Goal: Navigation & Orientation: Find specific page/section

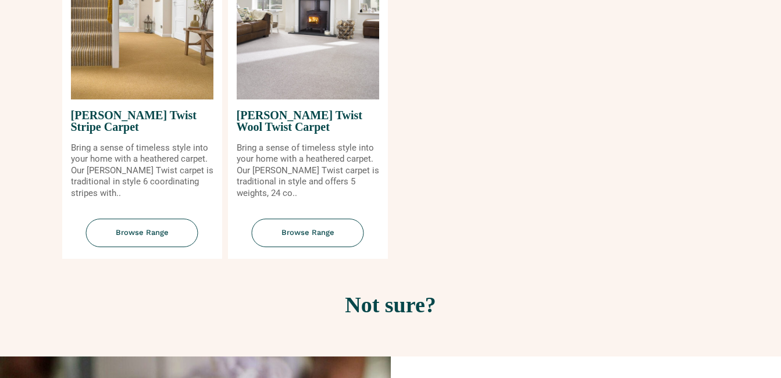
scroll to position [1453, 0]
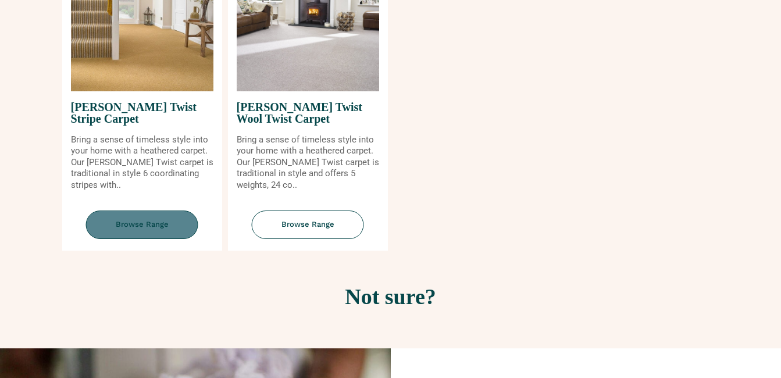
click at [163, 228] on span "Browse Range" at bounding box center [142, 224] width 112 height 28
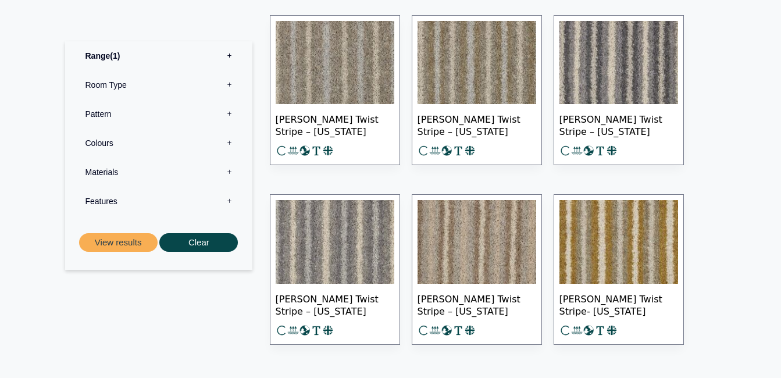
scroll to position [639, 0]
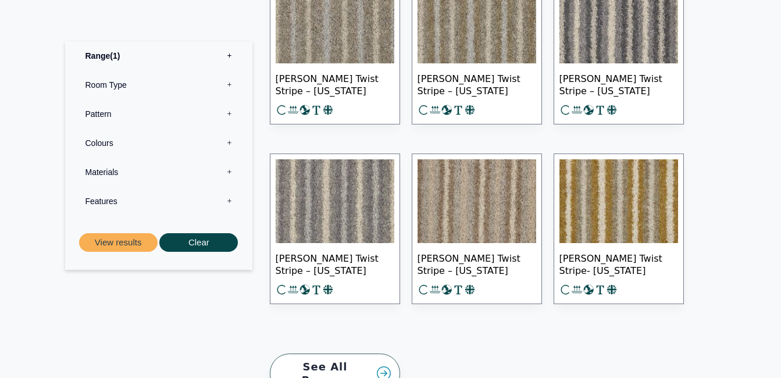
click at [349, 221] on img at bounding box center [335, 201] width 119 height 84
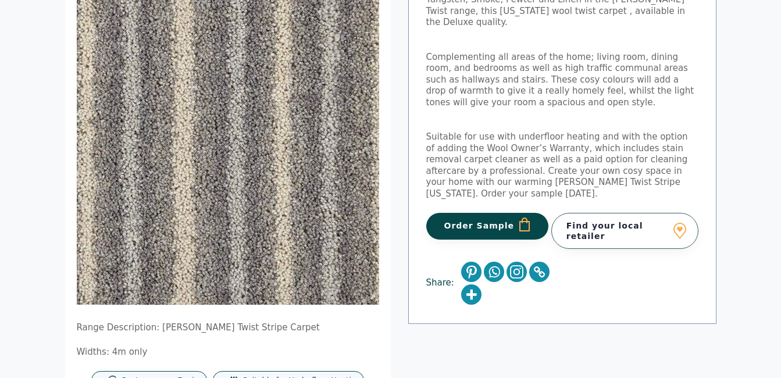
scroll to position [233, 0]
